Goal: Find specific page/section: Find specific page/section

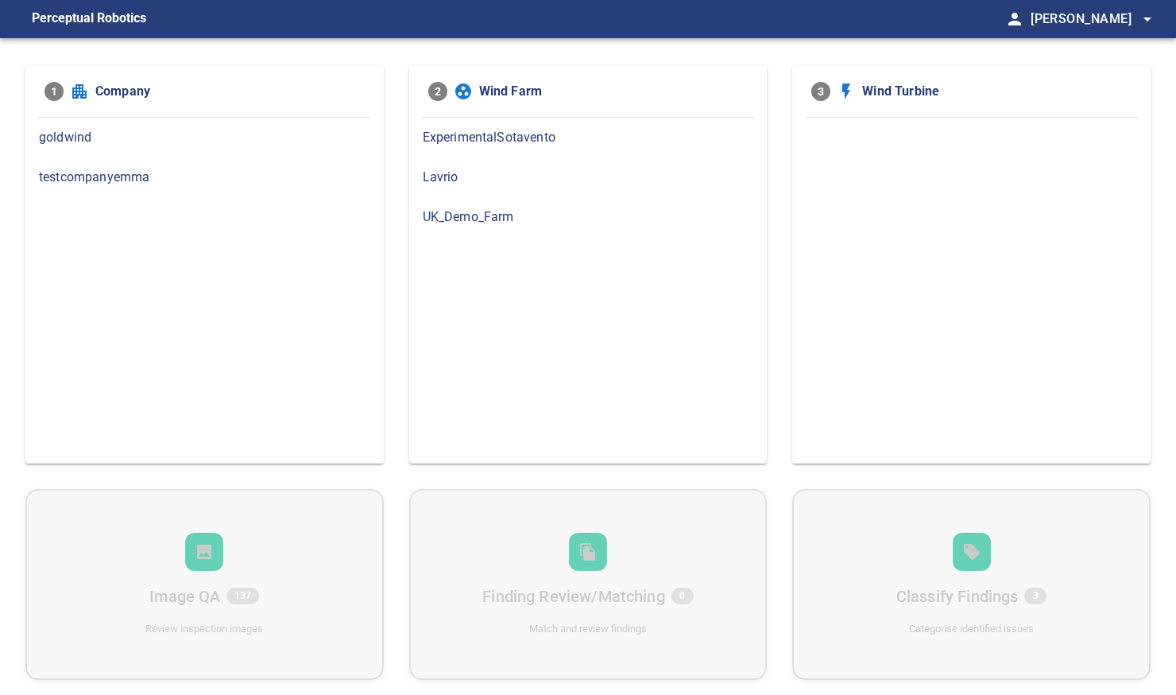
click at [207, 137] on span "goldwind" at bounding box center [204, 137] width 331 height 19
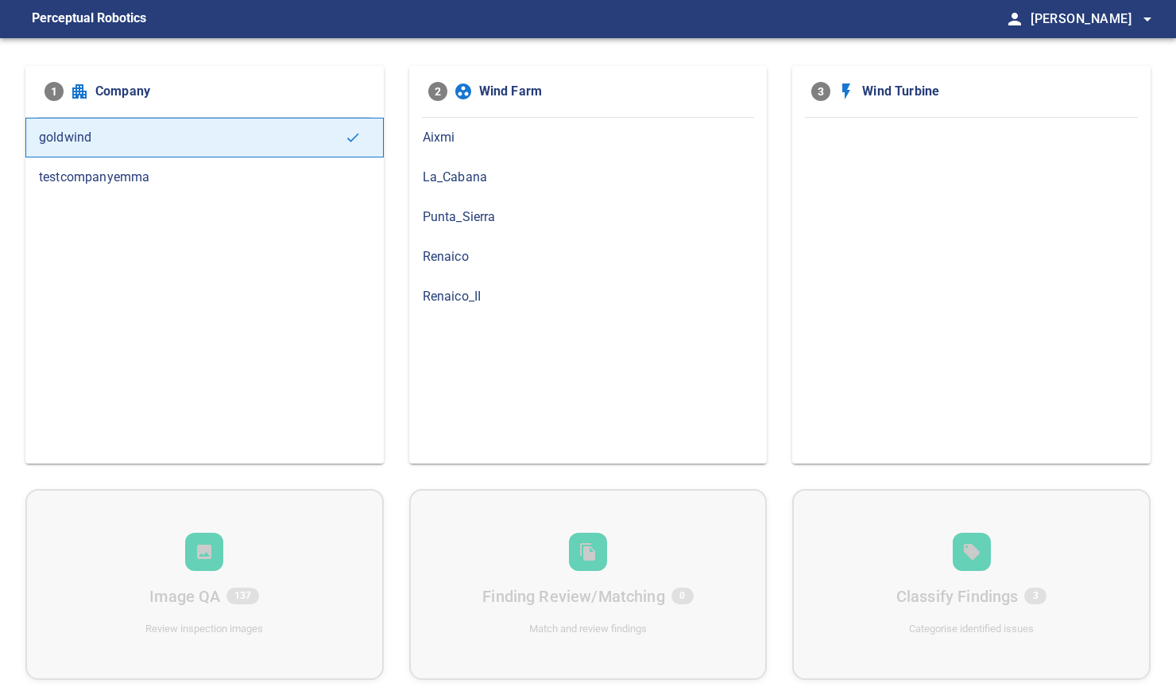
click at [517, 188] on div "La_Cabana" at bounding box center [588, 177] width 358 height 40
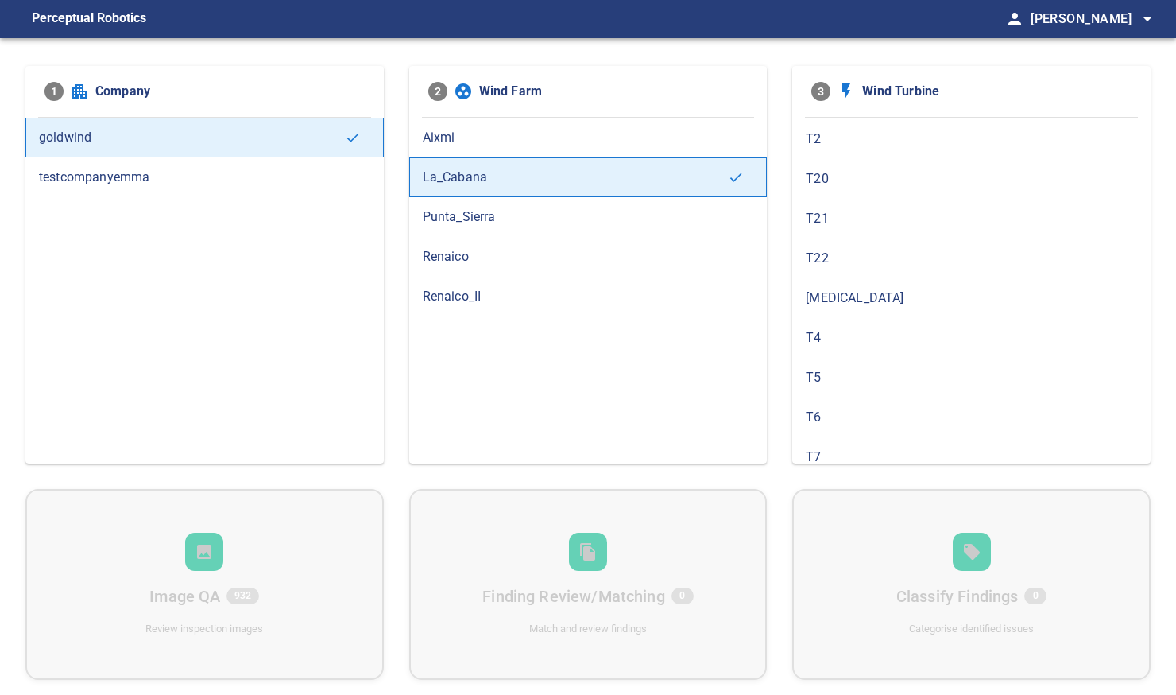
scroll to position [521, 0]
click at [830, 392] on div "T8" at bounding box center [971, 411] width 358 height 40
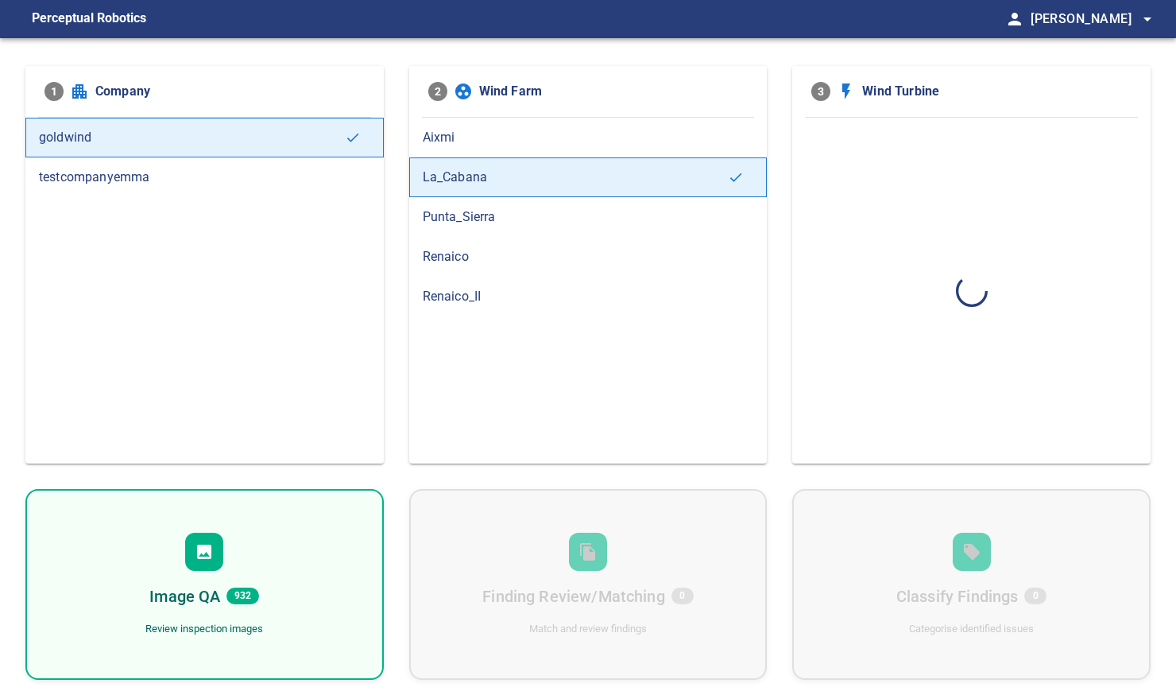
scroll to position [0, 0]
click at [273, 535] on div "Image QA 314 Review inspection images" at bounding box center [204, 584] width 358 height 191
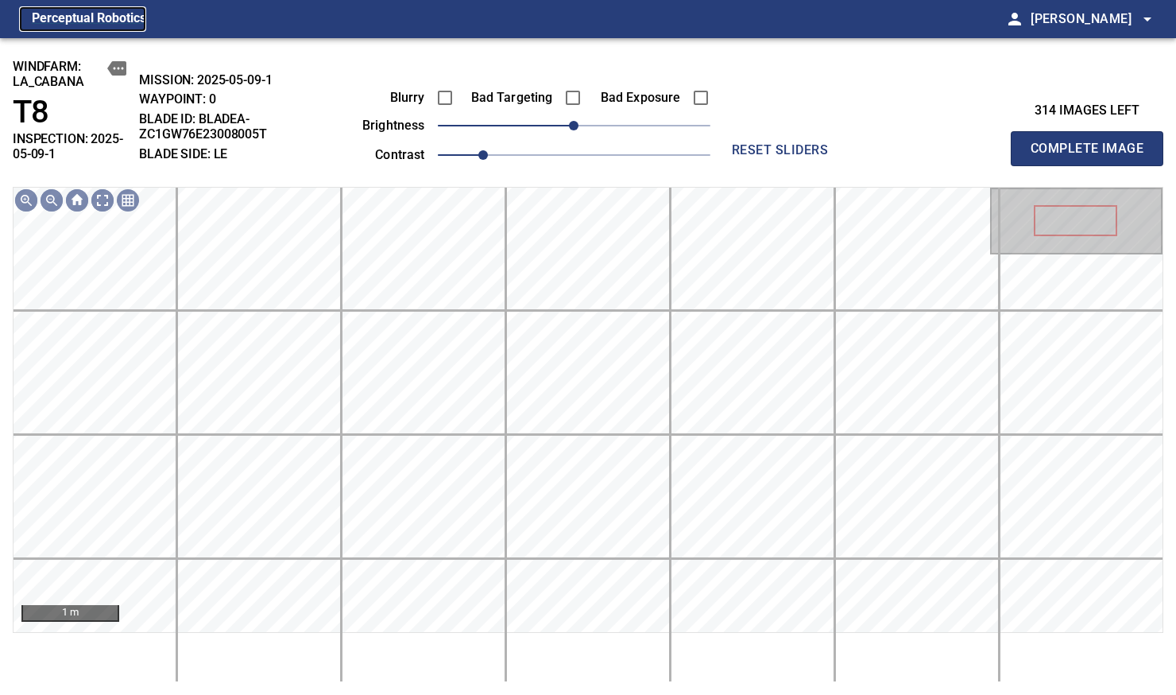
click at [75, 20] on figcaption "Perceptual Robotics" at bounding box center [89, 18] width 114 height 25
